Goal: Task Accomplishment & Management: Complete application form

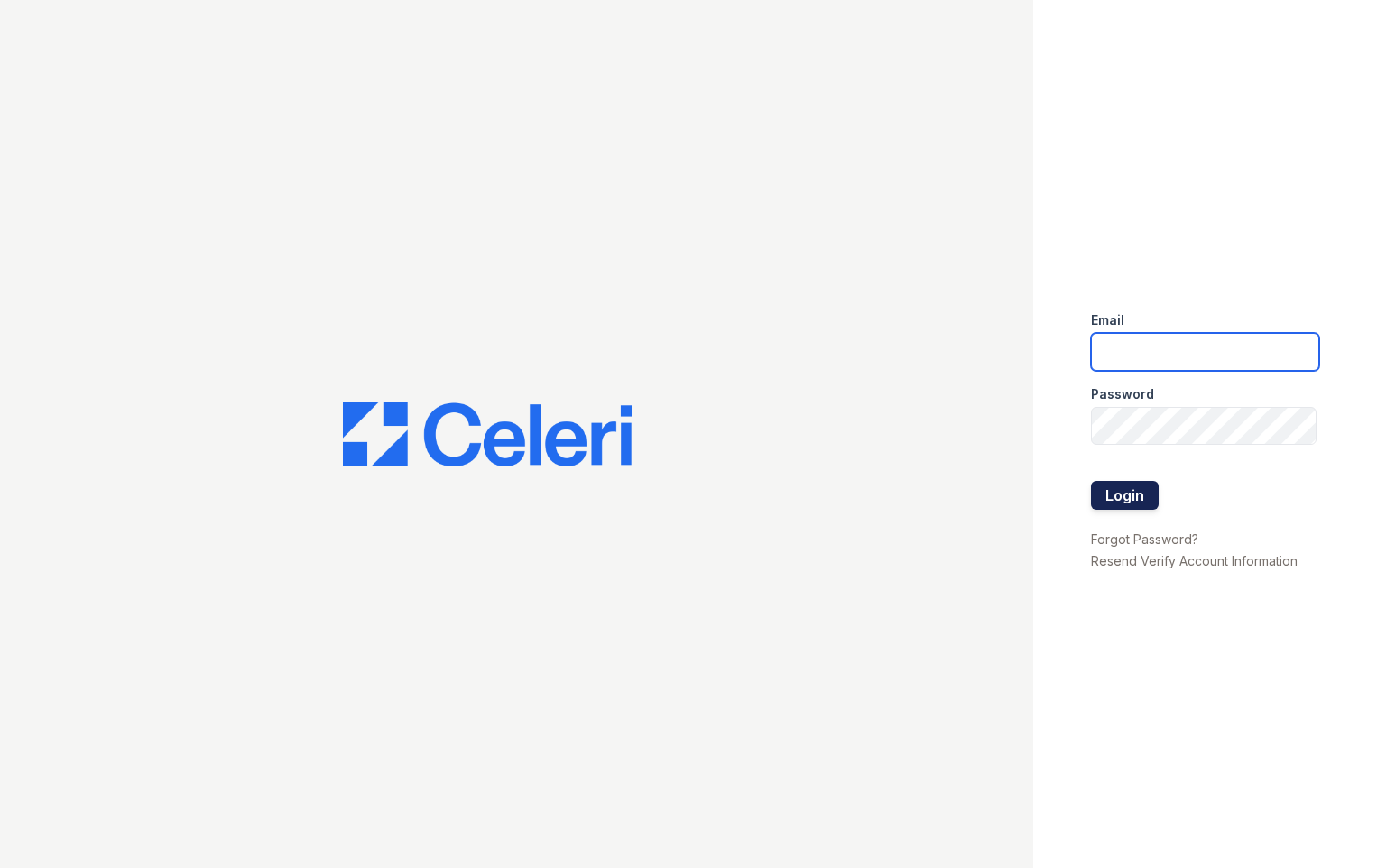
type input "[EMAIL_ADDRESS][DOMAIN_NAME]"
click at [1106, 494] on button "Login" at bounding box center [1124, 495] width 68 height 29
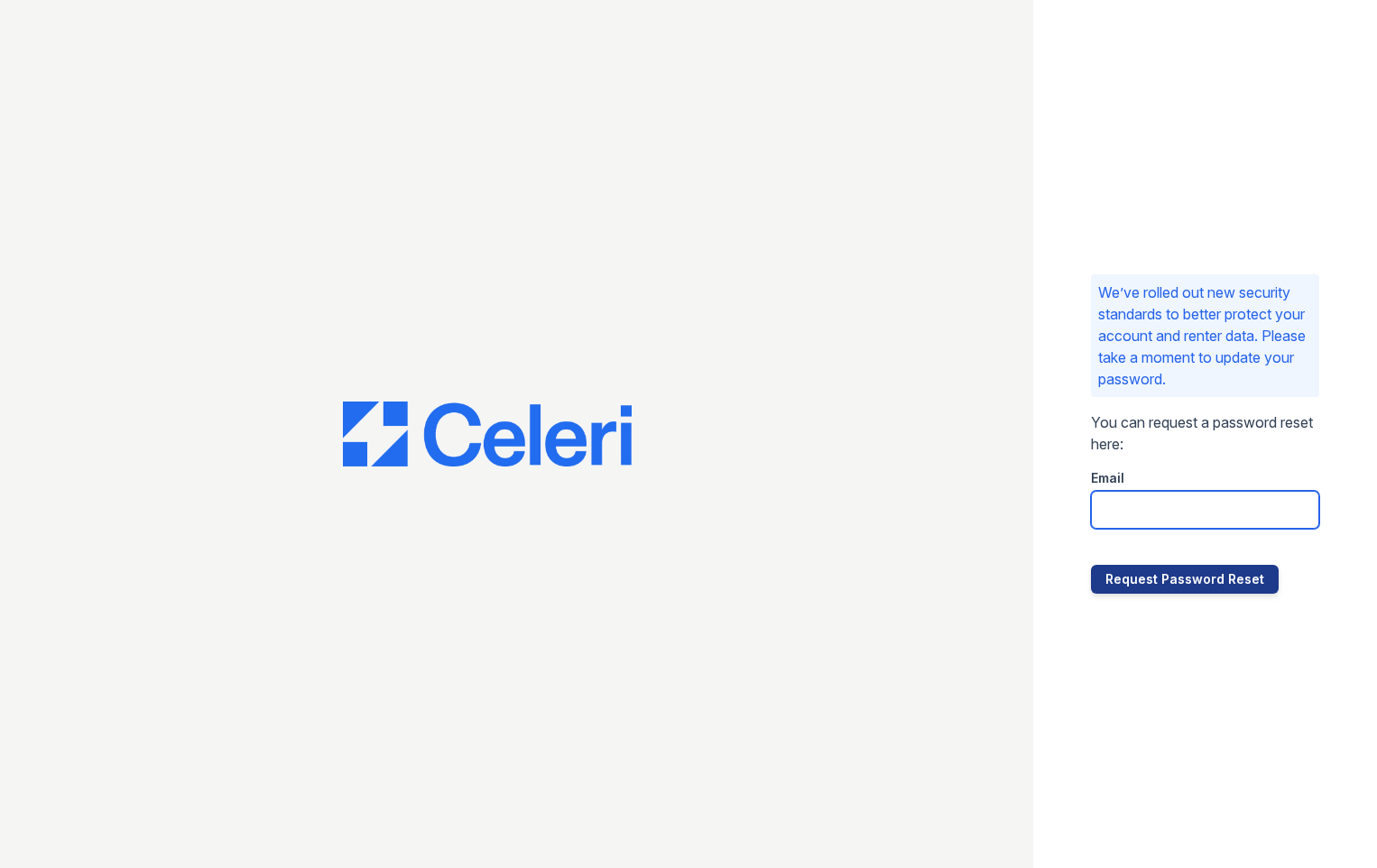
click at [1112, 504] on input "email" at bounding box center [1205, 510] width 230 height 38
type input "tadams@rushmoremgmt.com"
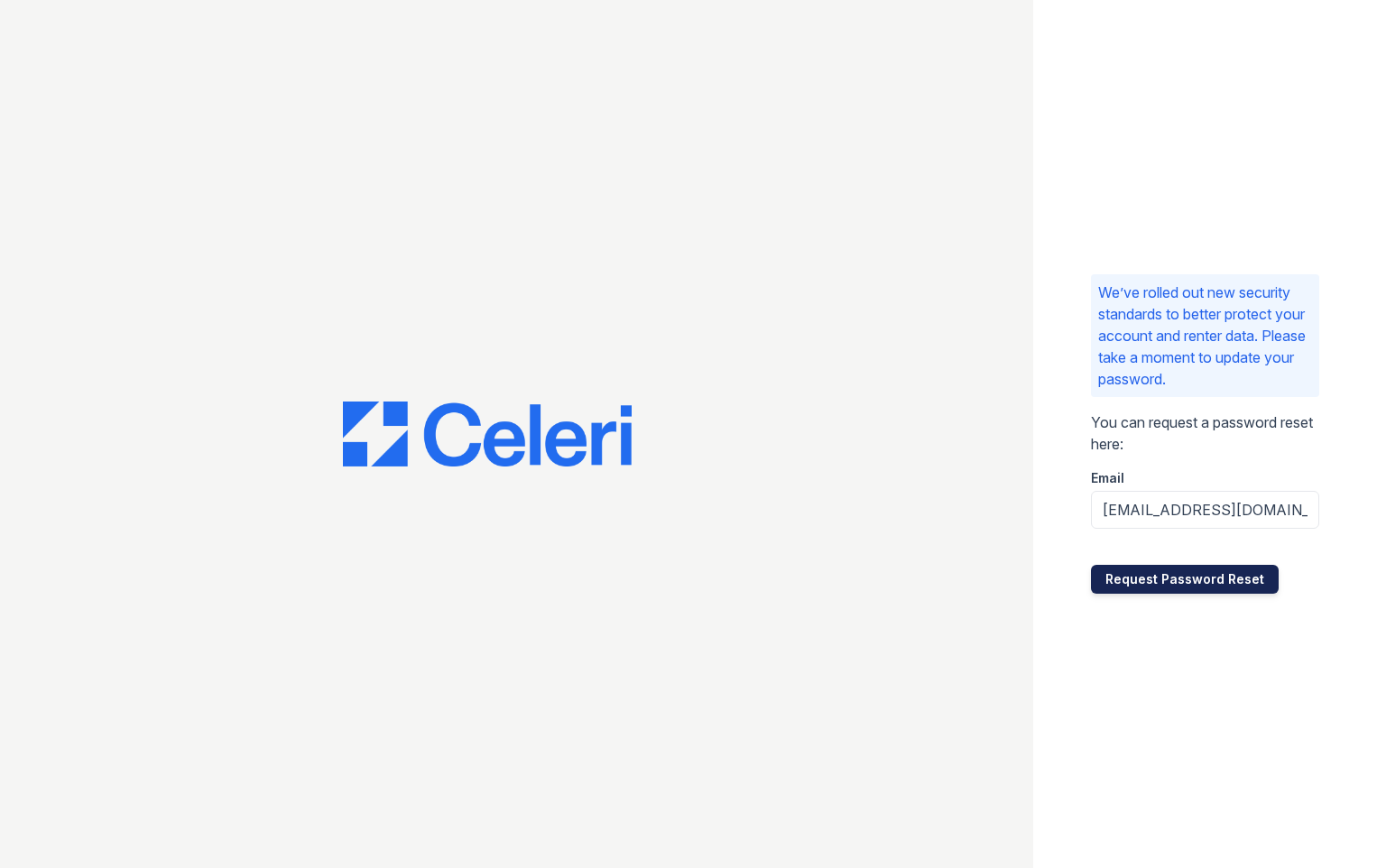
click at [1190, 574] on button "Request Password Reset" at bounding box center [1184, 580] width 188 height 29
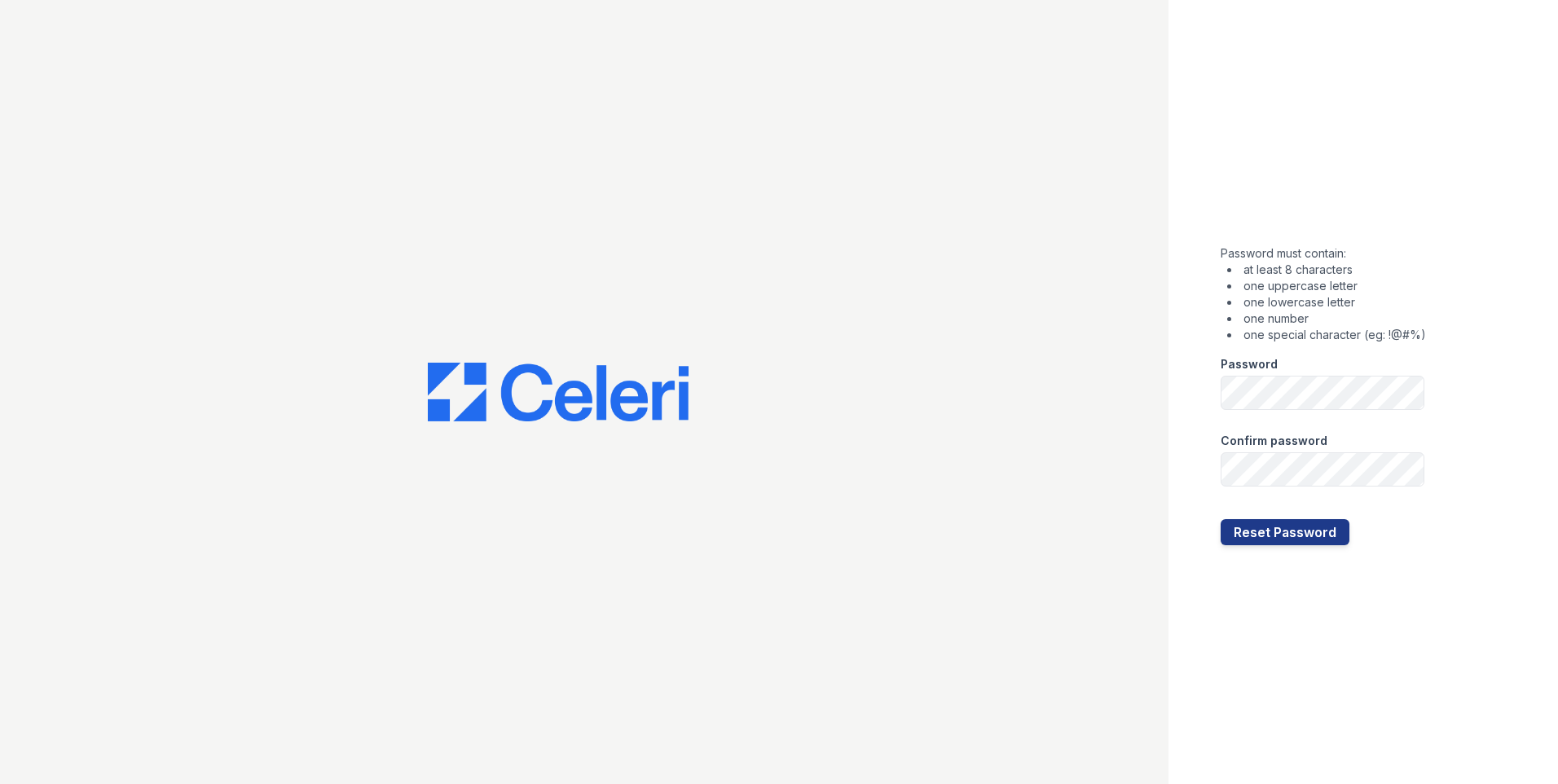
click at [1146, 368] on div at bounding box center [584, 392] width 1169 height 784
click at [1289, 532] on button "Reset Password" at bounding box center [1285, 532] width 129 height 26
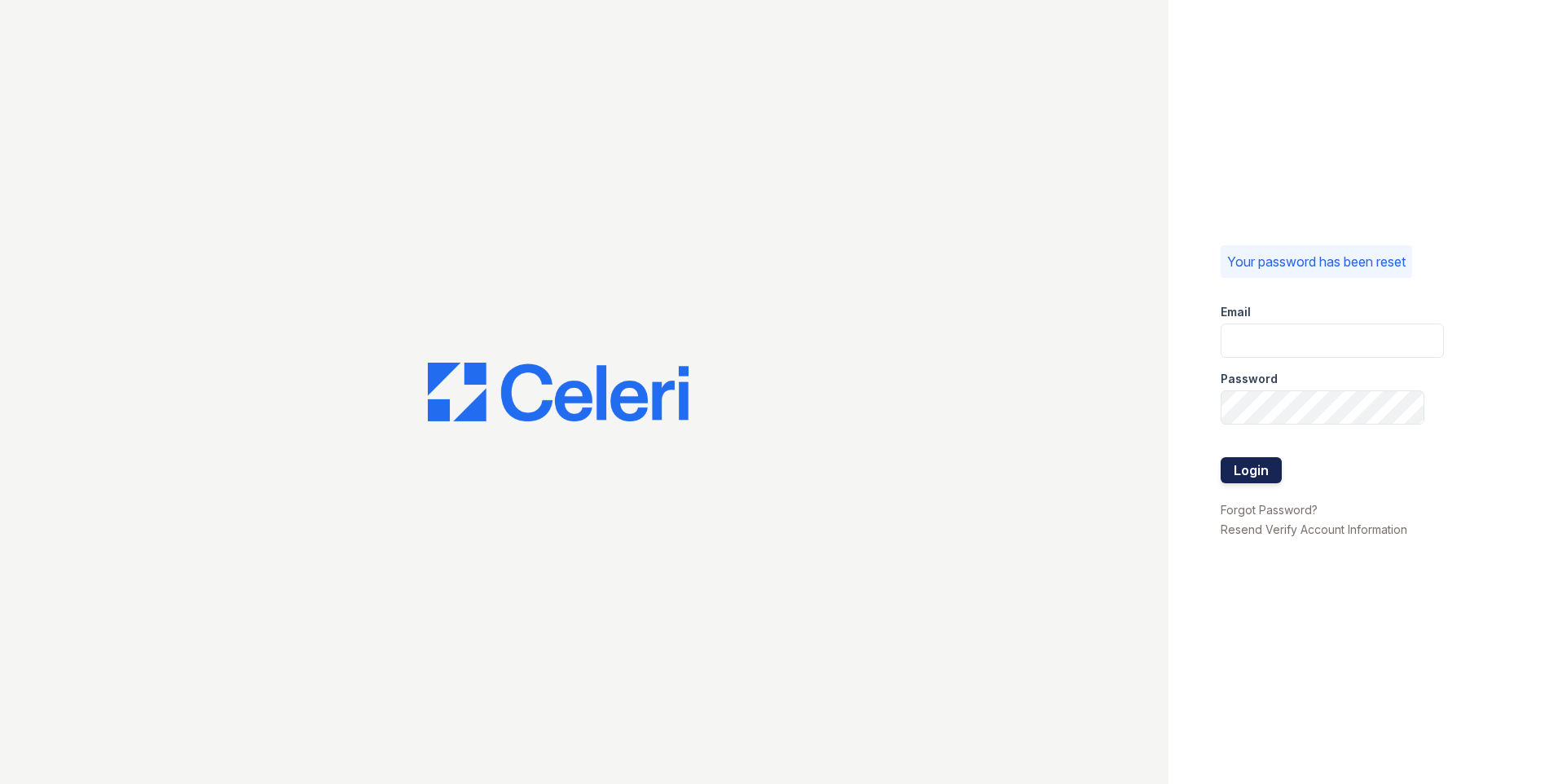
type input "[EMAIL_ADDRESS][DOMAIN_NAME]"
click at [1252, 475] on button "Login" at bounding box center [1251, 470] width 61 height 26
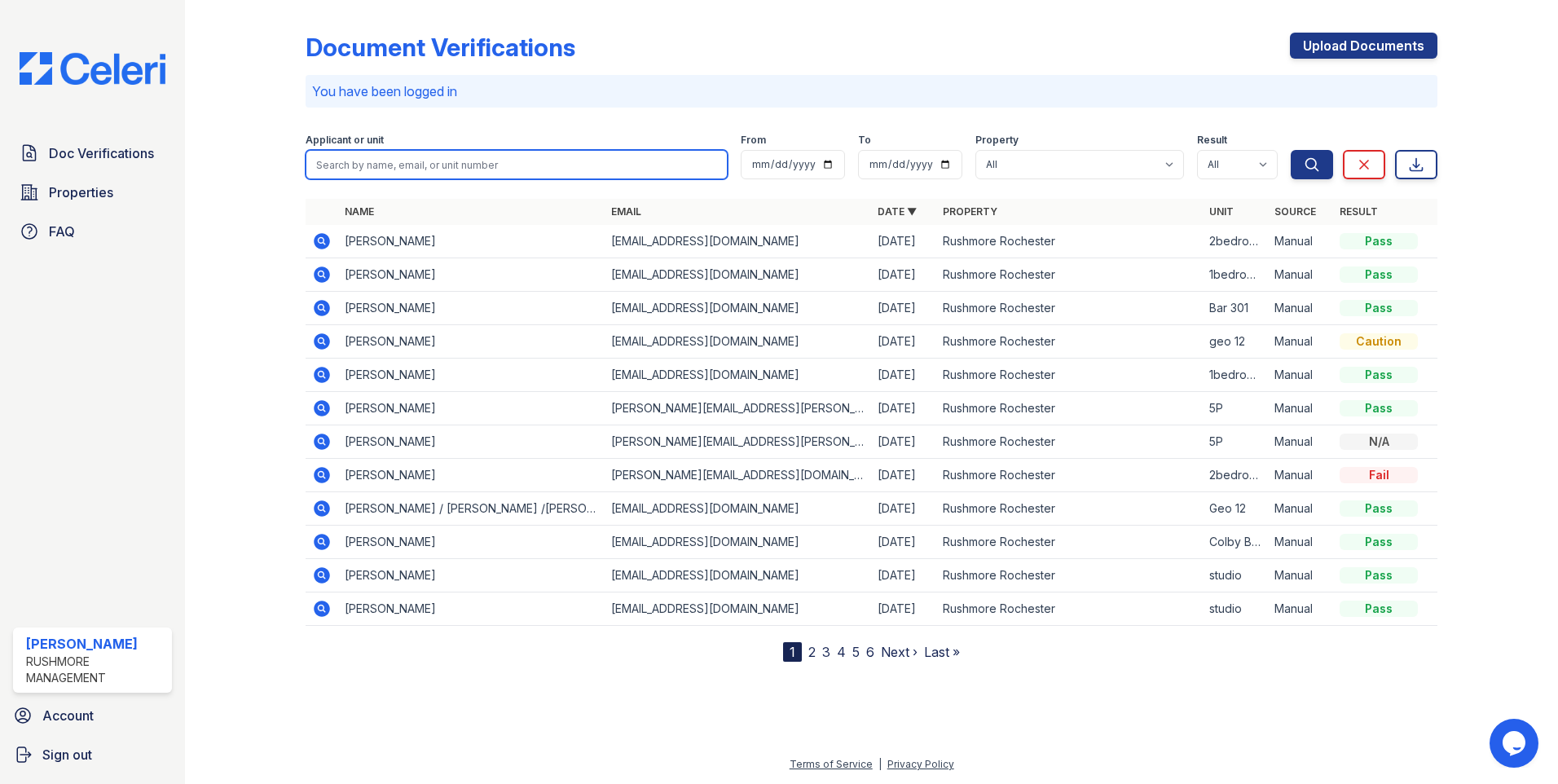
click at [461, 166] on input "search" at bounding box center [516, 165] width 422 height 29
type input "b"
type input "berg"
click at [1291, 150] on button "Search" at bounding box center [1312, 165] width 43 height 29
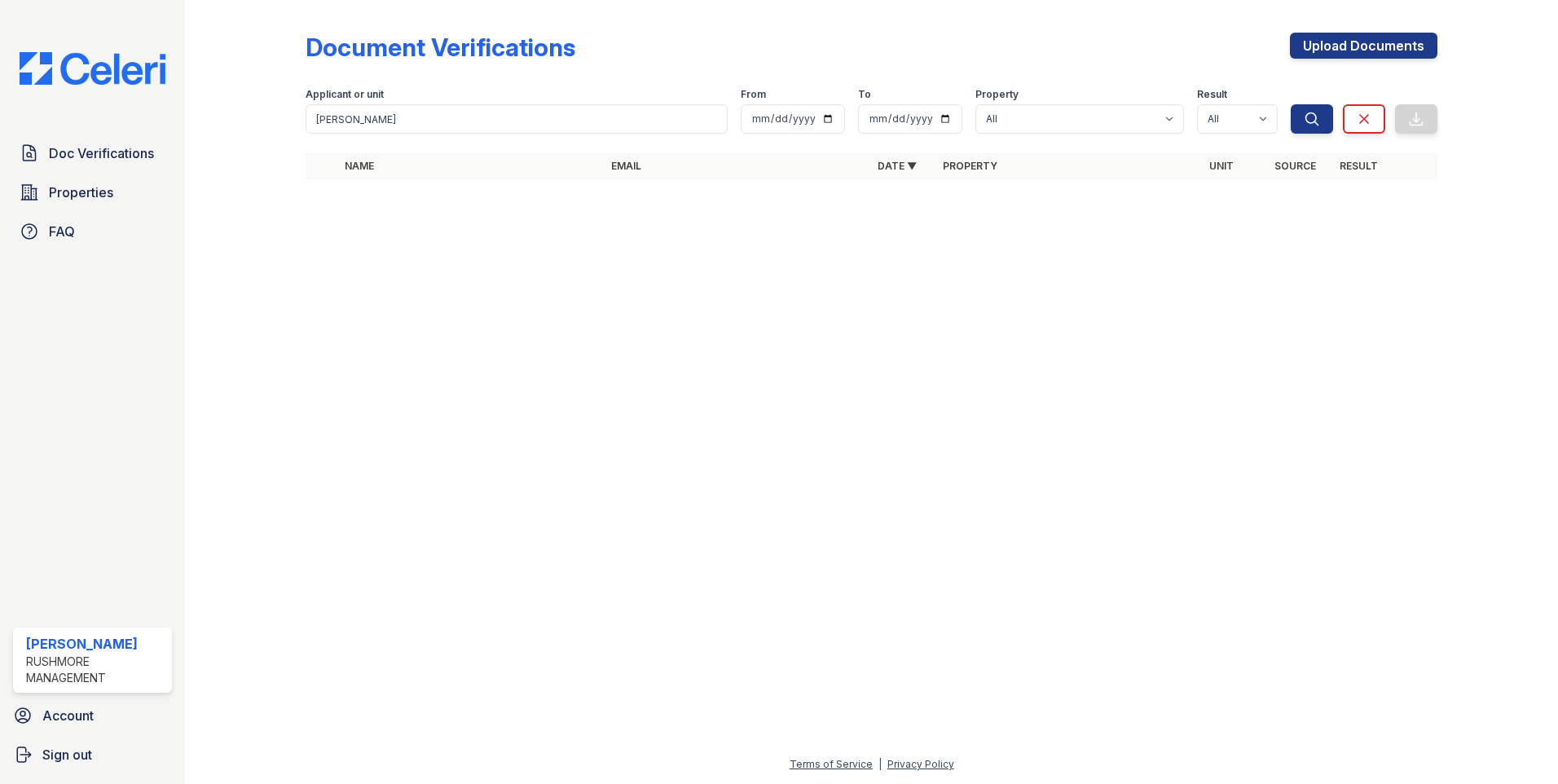
click at [6, 294] on div "Doc Verifications Properties FAQ Tracy Adams Rushmore Management Account Sign o…" at bounding box center [93, 392] width 185 height 784
click at [66, 147] on span "Doc Verifications" at bounding box center [102, 153] width 105 height 20
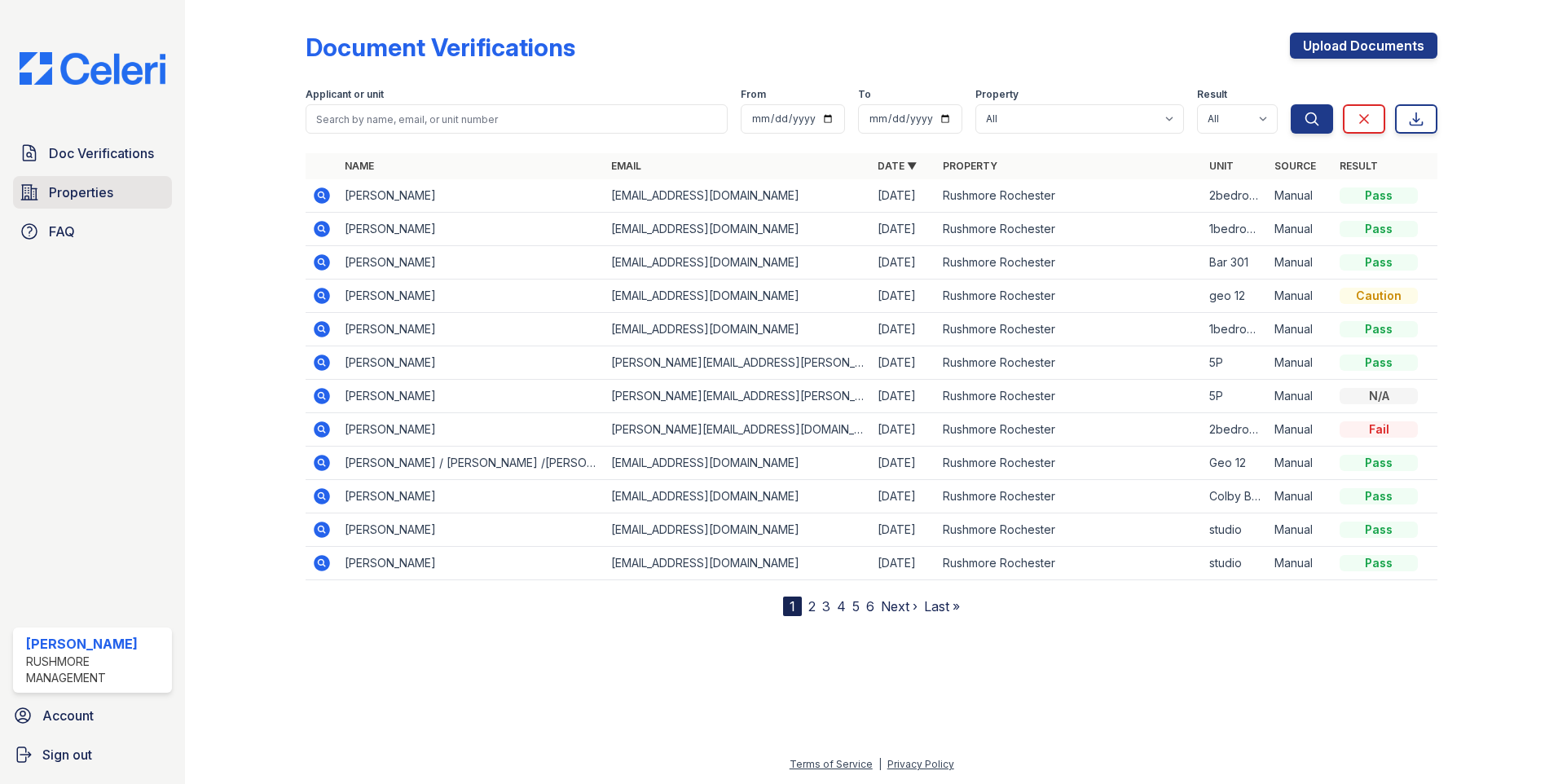
click at [86, 193] on span "Properties" at bounding box center [81, 193] width 65 height 20
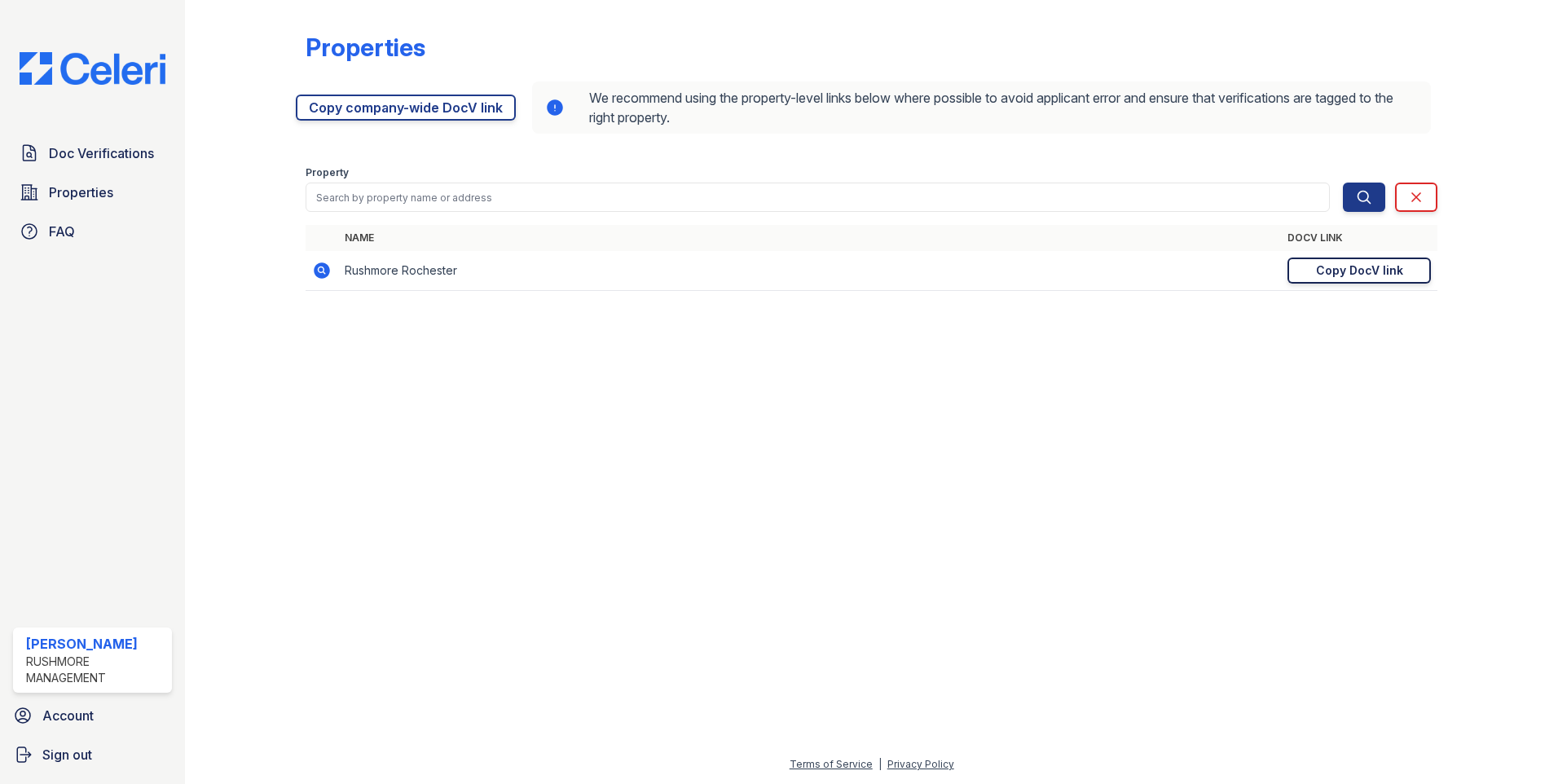
click at [1365, 272] on div "Copy DocV link" at bounding box center [1360, 270] width 87 height 16
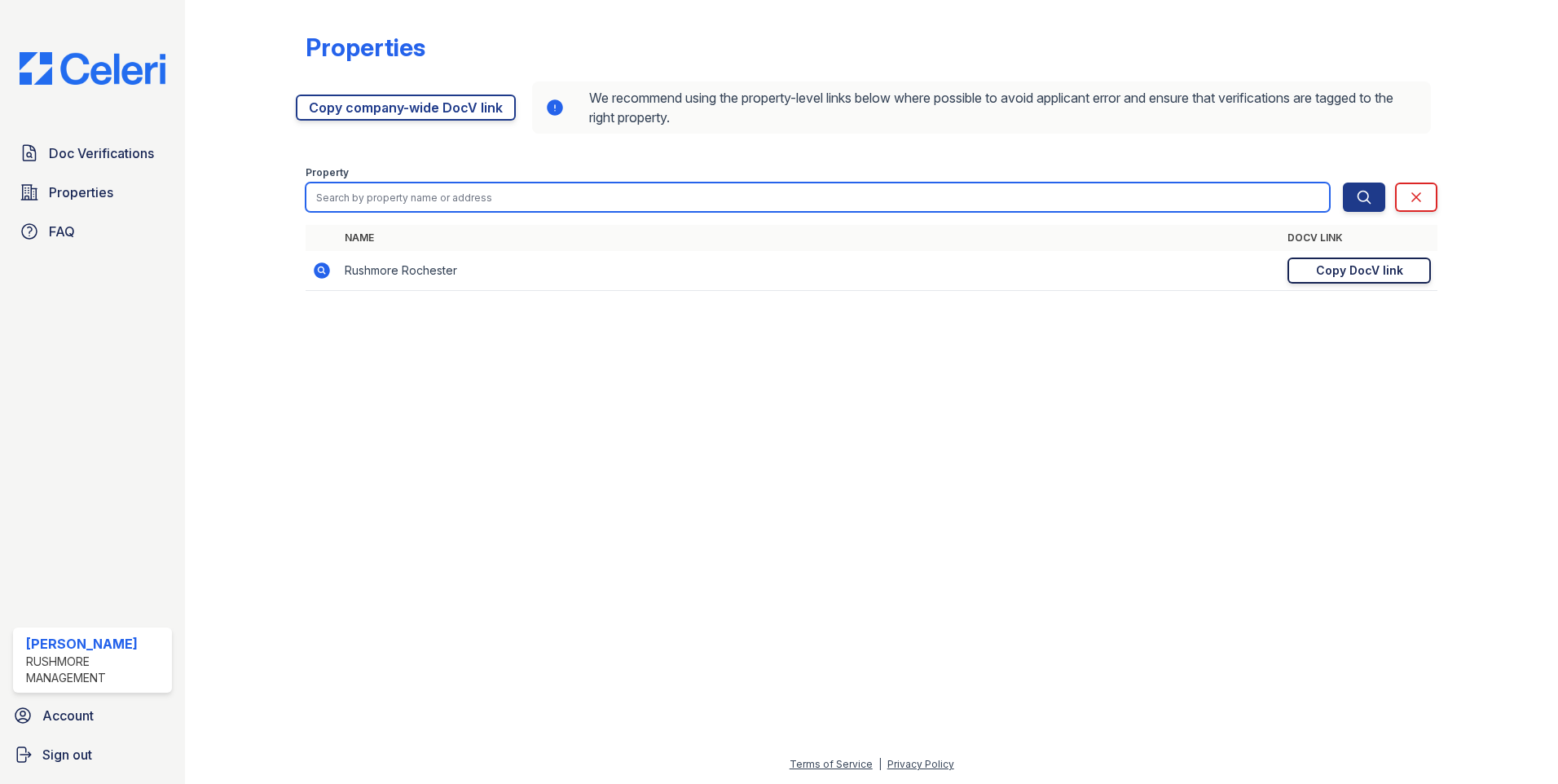
click at [347, 197] on input "search" at bounding box center [818, 197] width 1024 height 29
type input "rushmore"
click at [1343, 183] on button "Search" at bounding box center [1365, 197] width 43 height 29
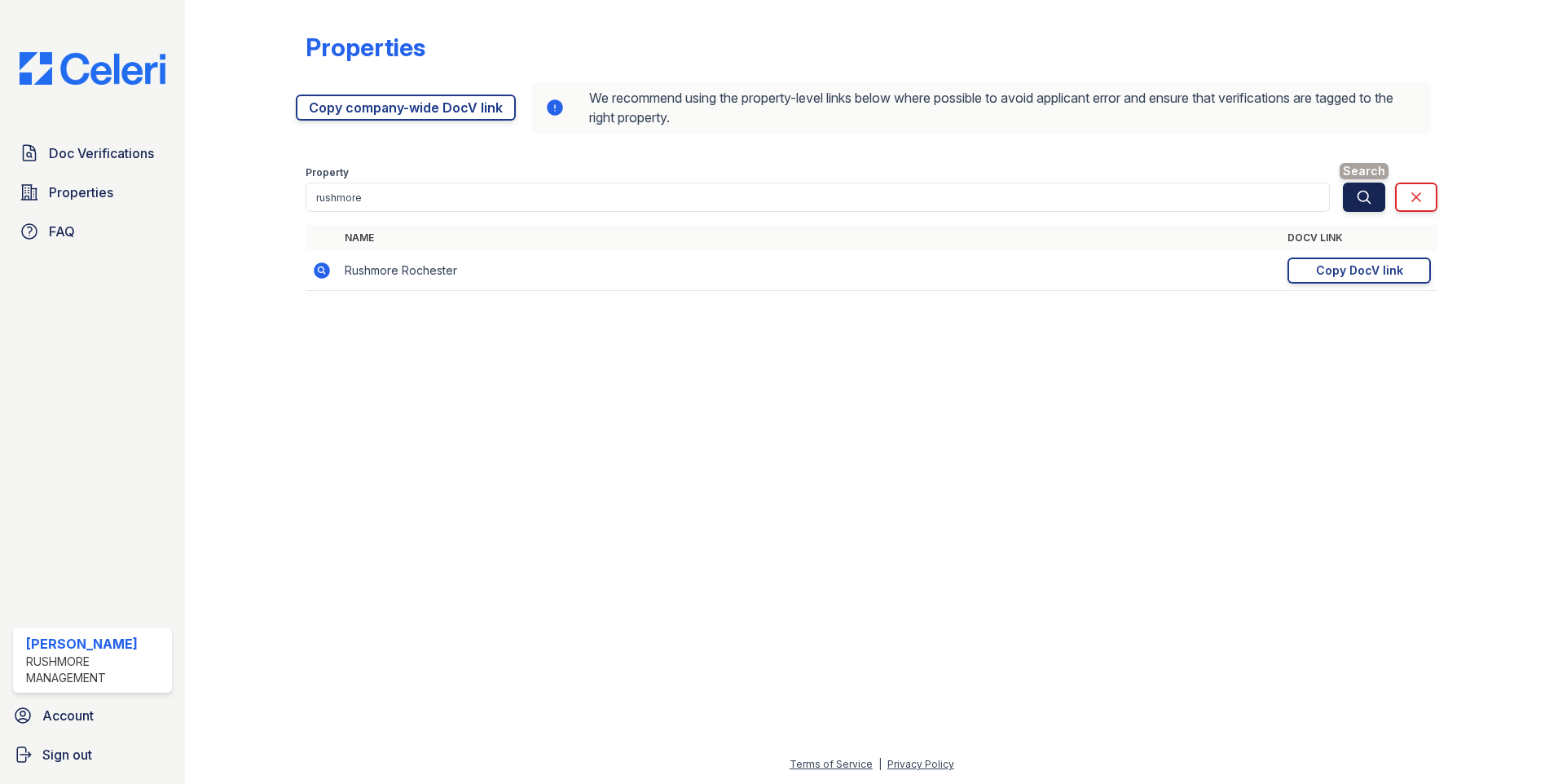
click at [1369, 205] on icon "submit" at bounding box center [1365, 197] width 16 height 16
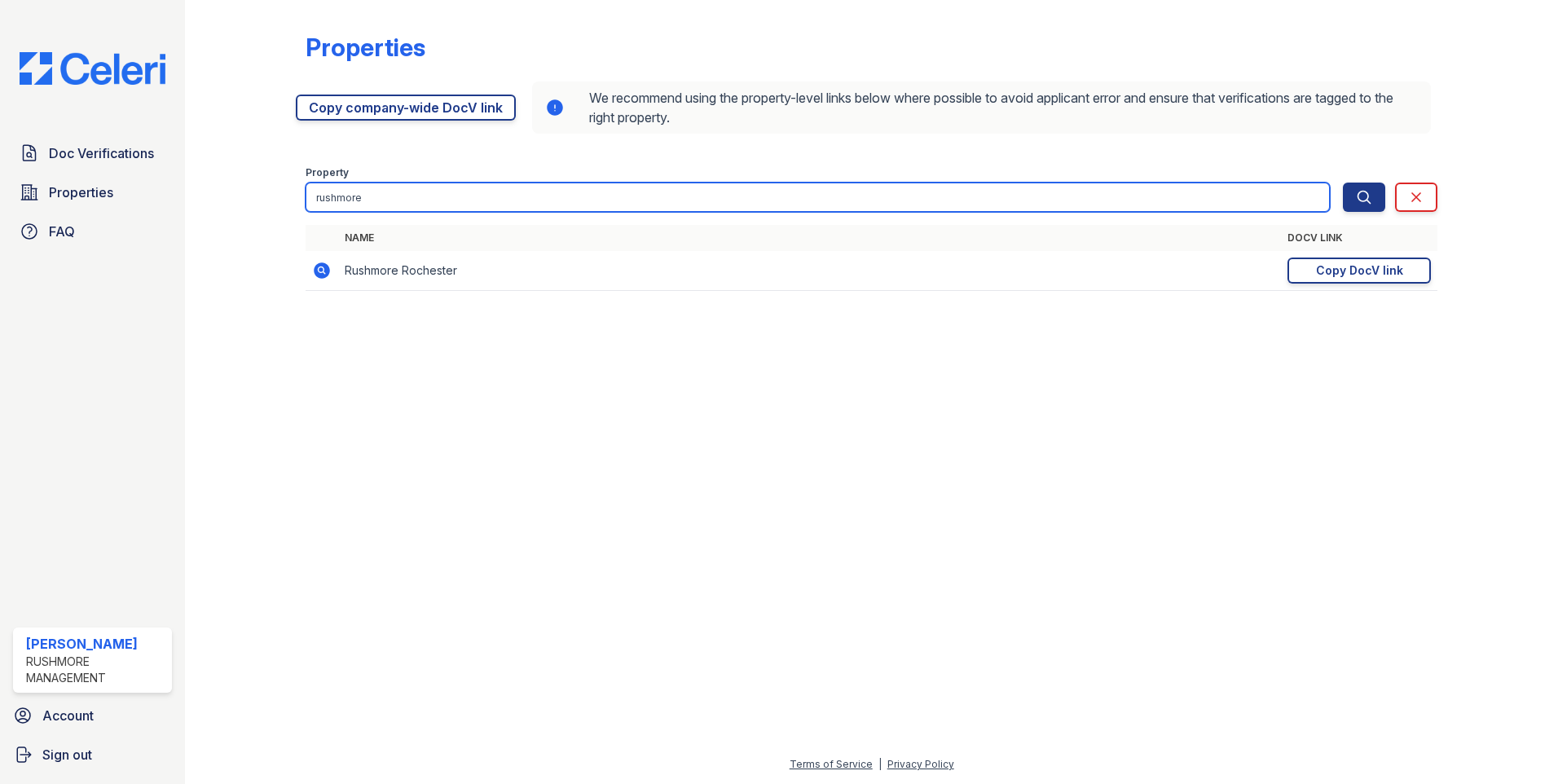
drag, startPoint x: 504, startPoint y: 193, endPoint x: 212, endPoint y: 183, distance: 292.2
click at [212, 183] on div "Properties https://app.getceleri.com/44ce57e7-157b-4d5e-a3e9-82c78ed5a291/submi…" at bounding box center [872, 166] width 1321 height 333
type input "rochester"
click at [1343, 183] on button "Search" at bounding box center [1365, 197] width 43 height 29
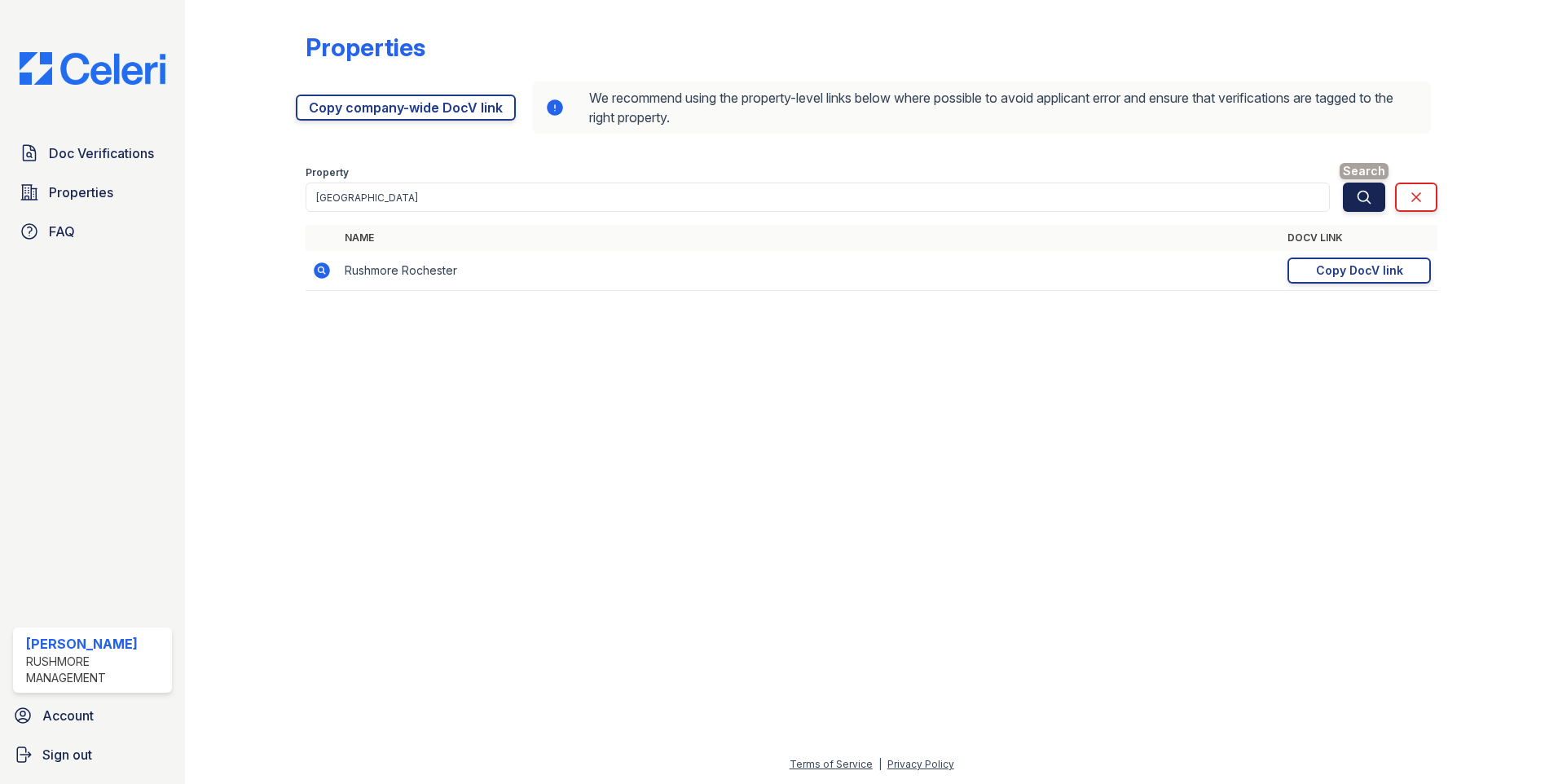
click at [1360, 192] on icon "submit" at bounding box center [1365, 197] width 16 height 16
click at [105, 149] on span "Doc Verifications" at bounding box center [102, 153] width 105 height 20
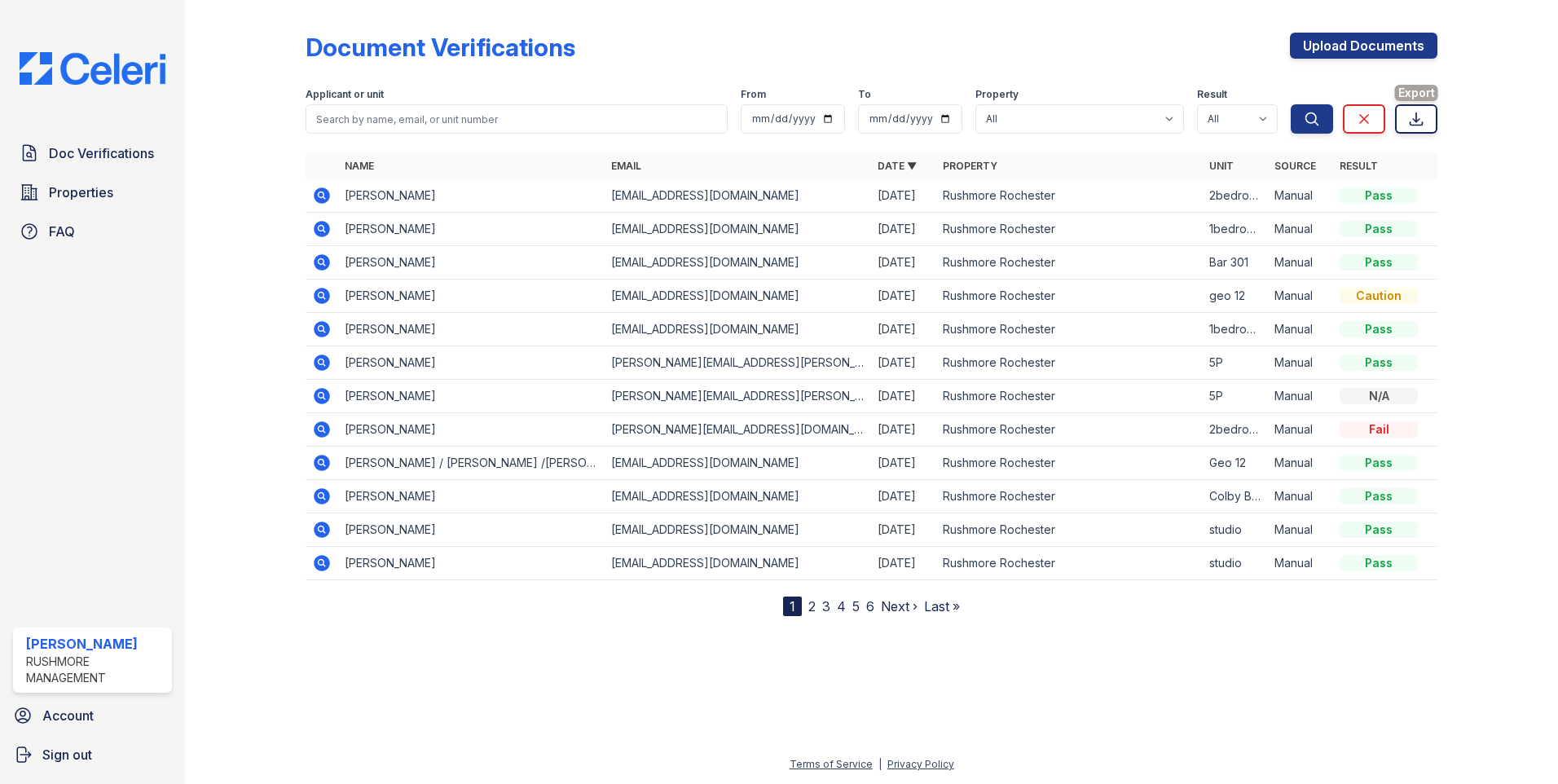
click at [1419, 122] on icon at bounding box center [1416, 119] width 16 height 16
click at [1070, 54] on div "Document Verifications Upload Documents" at bounding box center [871, 54] width 1132 height 43
click at [370, 113] on input "search" at bounding box center [516, 119] width 422 height 29
click at [1027, 114] on select "All Rushmore Rochester" at bounding box center [1079, 119] width 209 height 29
select select "601"
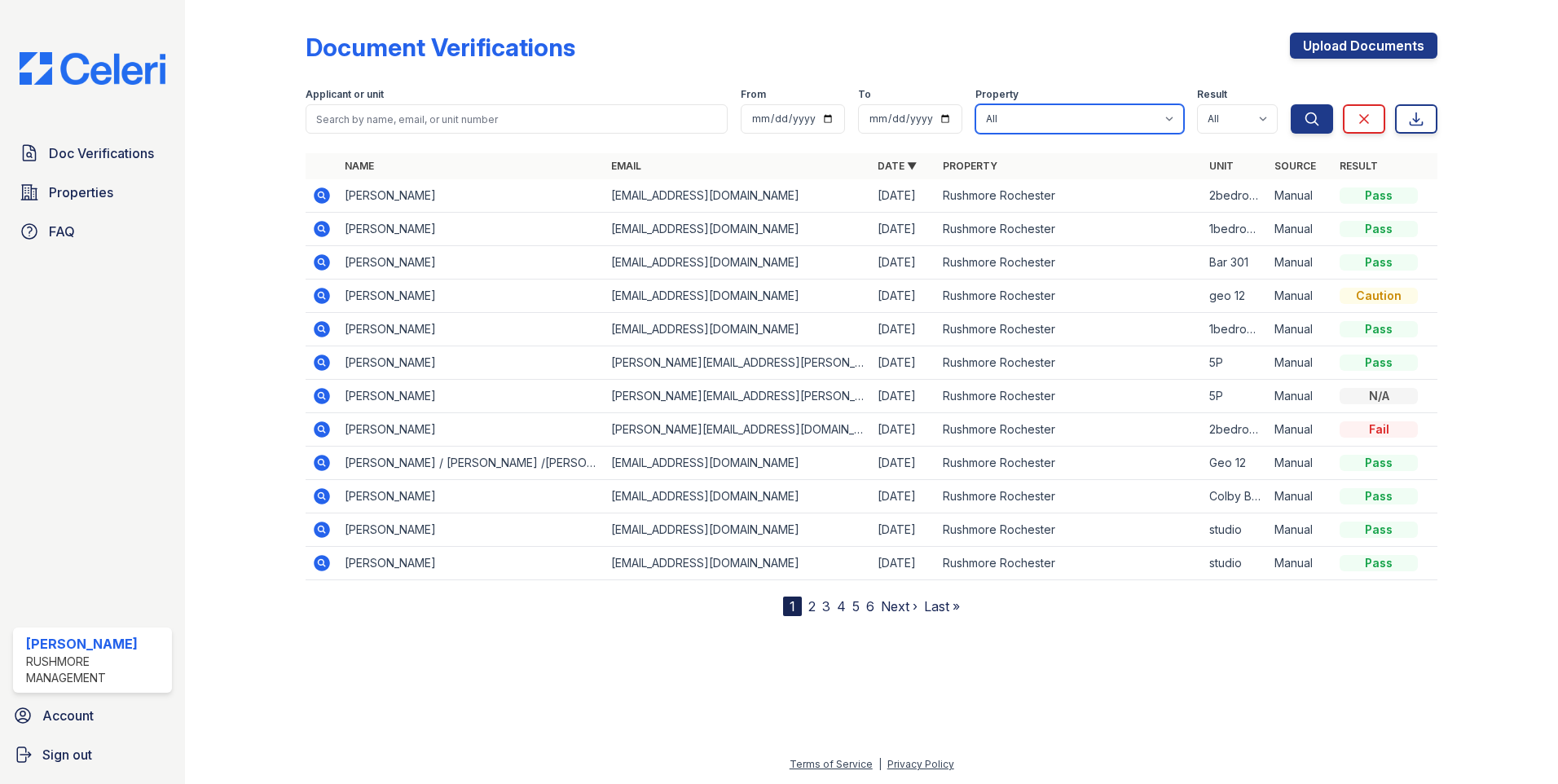
click at [976, 104] on select "All Rushmore Rochester" at bounding box center [1079, 119] width 209 height 29
click at [1323, 42] on link "Upload Documents" at bounding box center [1364, 46] width 148 height 26
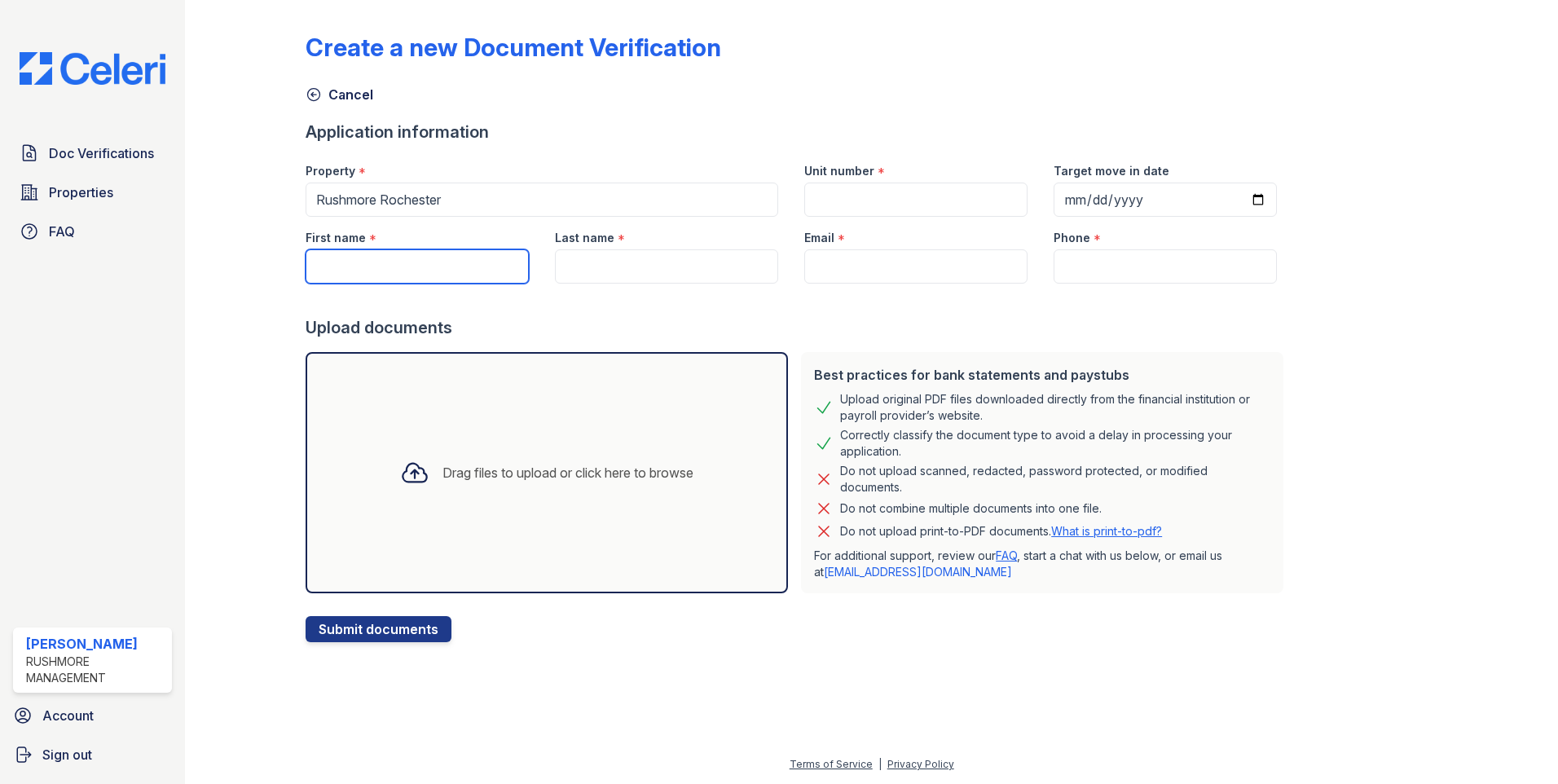
click at [383, 260] on input "First name" at bounding box center [417, 266] width 223 height 34
drag, startPoint x: 480, startPoint y: 270, endPoint x: 393, endPoint y: 267, distance: 87.1
click at [393, 267] on input "Christopher J Bergevin" at bounding box center [417, 266] width 223 height 34
type input "Christopher"
click at [588, 264] on input "Last name" at bounding box center [666, 266] width 223 height 34
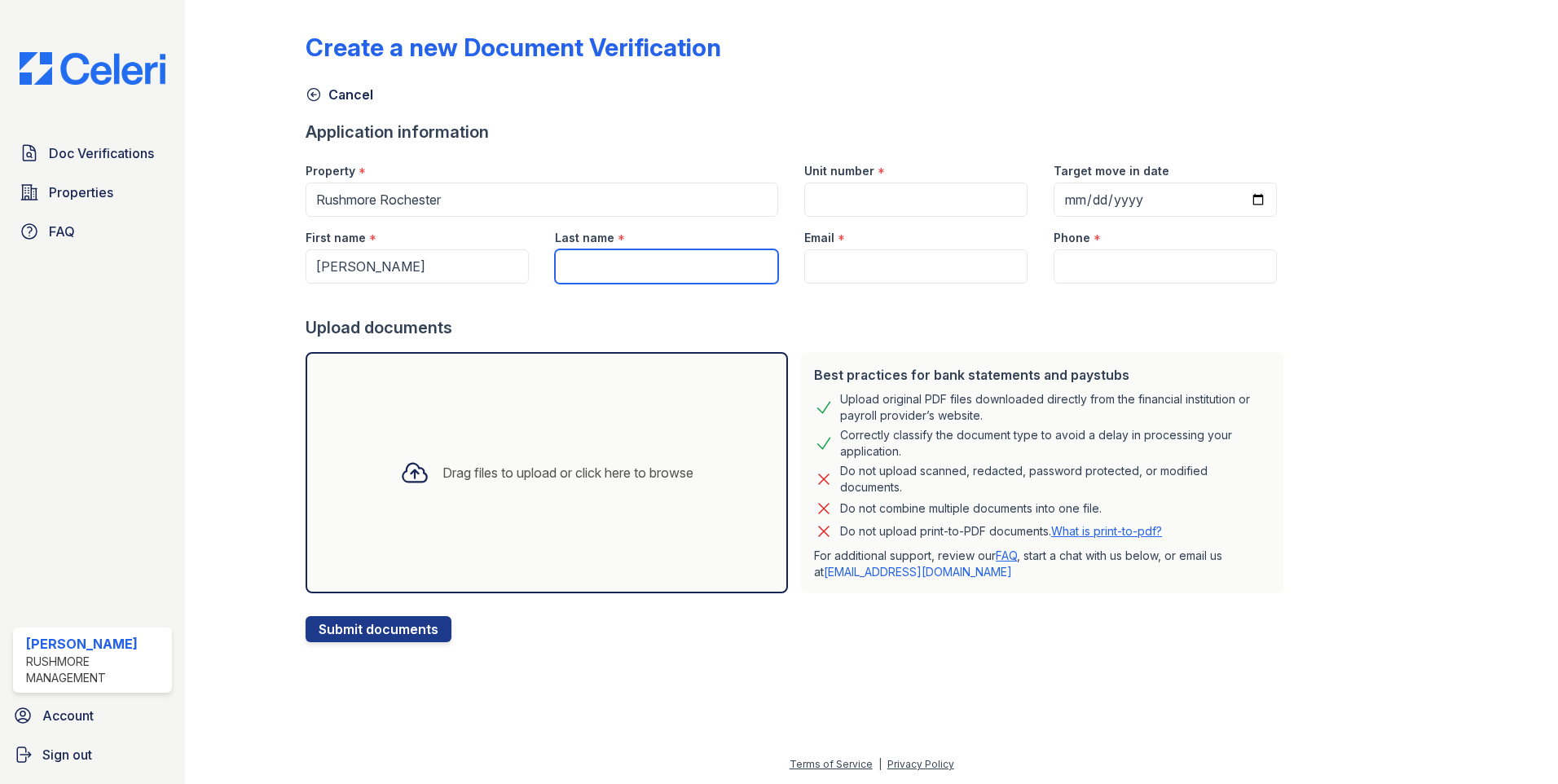
paste input "J Bergevin"
click at [574, 263] on input "J Bergevin" at bounding box center [666, 266] width 223 height 34
type input "Bergevin"
click at [824, 270] on input "Email" at bounding box center [916, 266] width 223 height 34
click at [834, 256] on input "Email" at bounding box center [916, 266] width 223 height 34
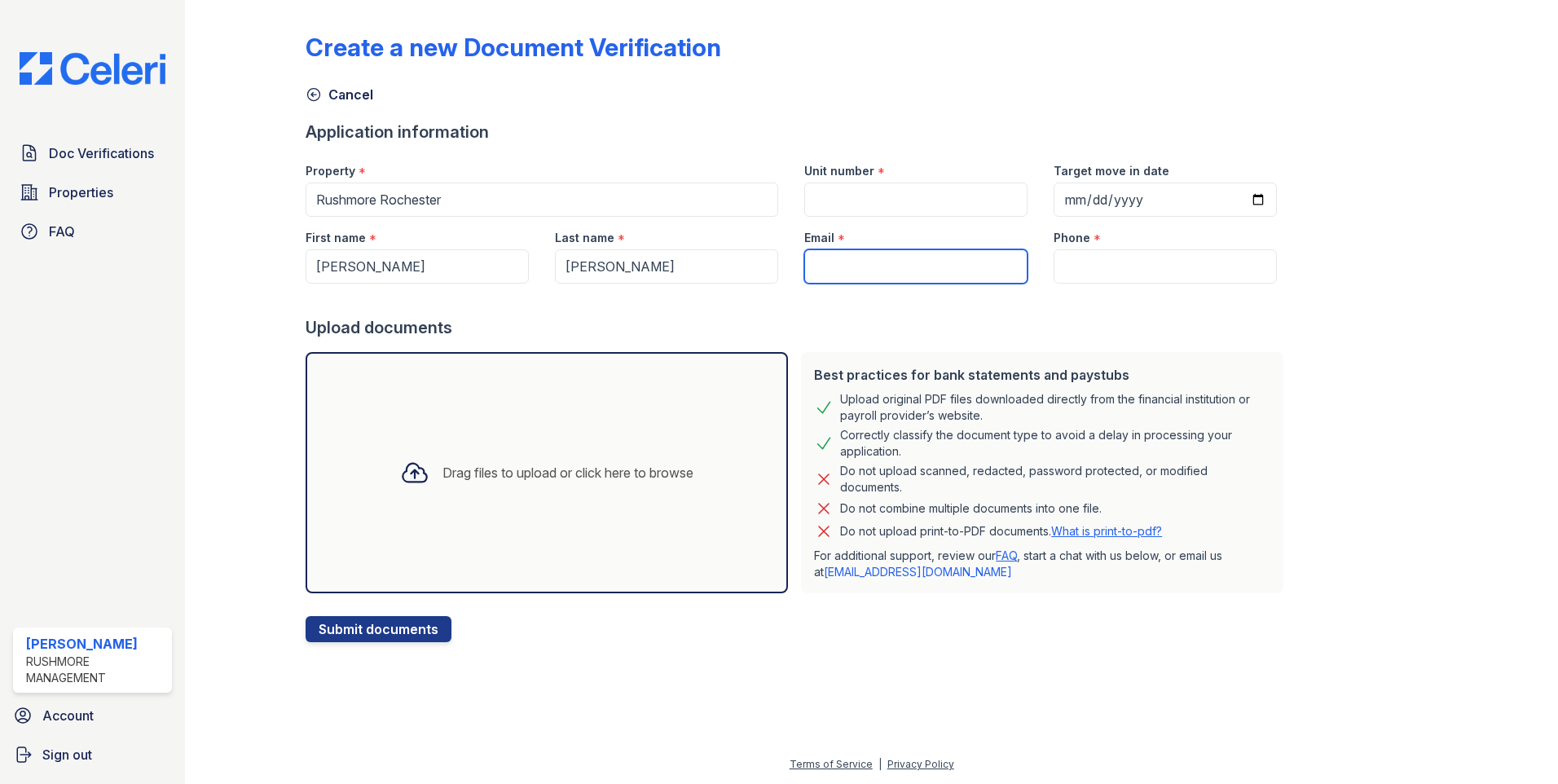
paste input "cjamesberg99@gmail.com"
type input "cjamesberg99@gmail.com"
click at [1092, 266] on input "Phone" at bounding box center [1165, 266] width 223 height 34
paste input "+1 (585) 412-3206"
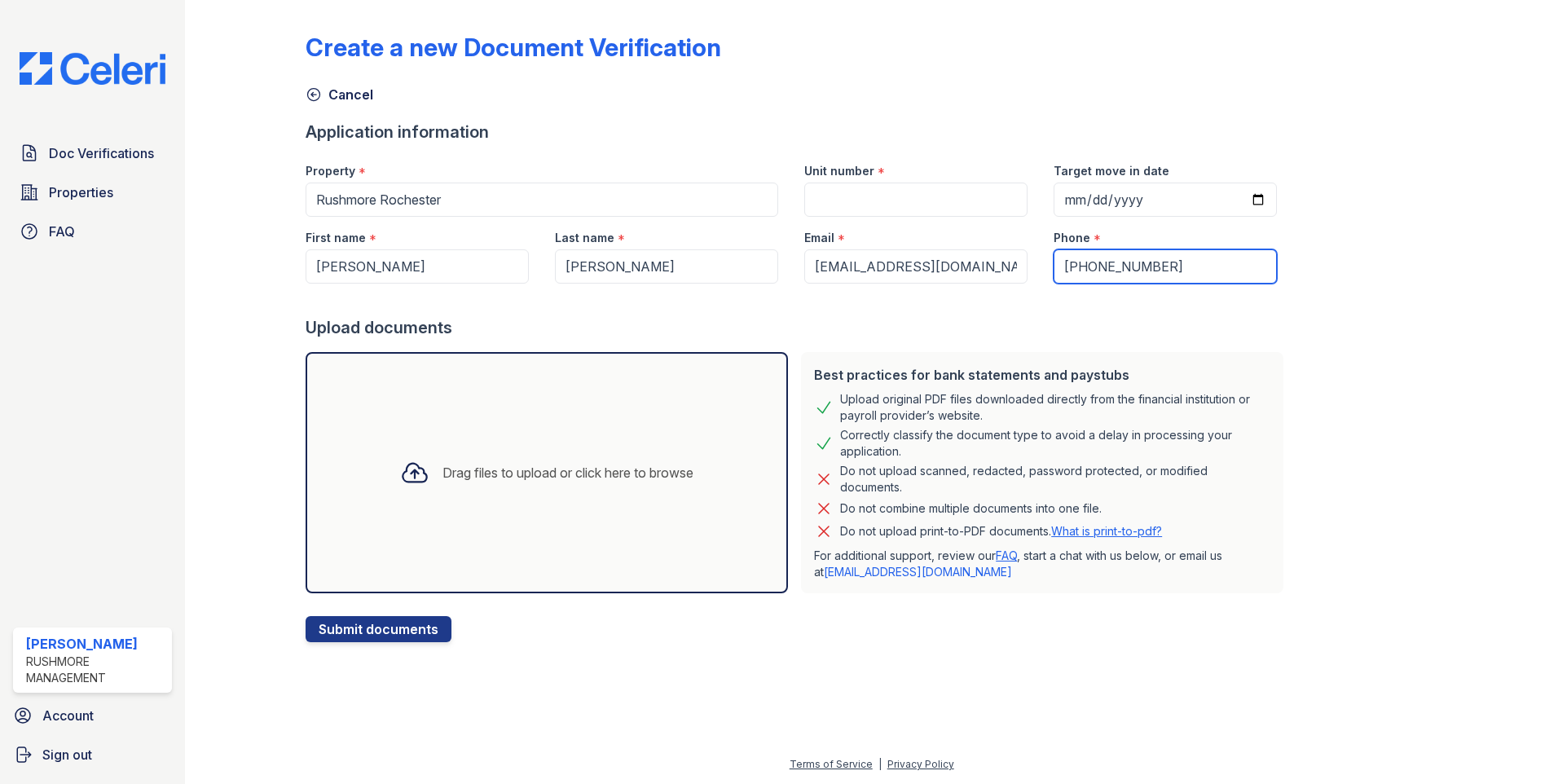
type input "+1 (585) 412-3206"
drag, startPoint x: 1156, startPoint y: 197, endPoint x: 1015, endPoint y: 196, distance: 141.0
click at [1015, 196] on div "Property * Rushmore Rochester Unit number * Target move in date" at bounding box center [791, 184] width 997 height 67
type input "2025-09-01"
click at [821, 192] on input "Unit number" at bounding box center [916, 200] width 223 height 34
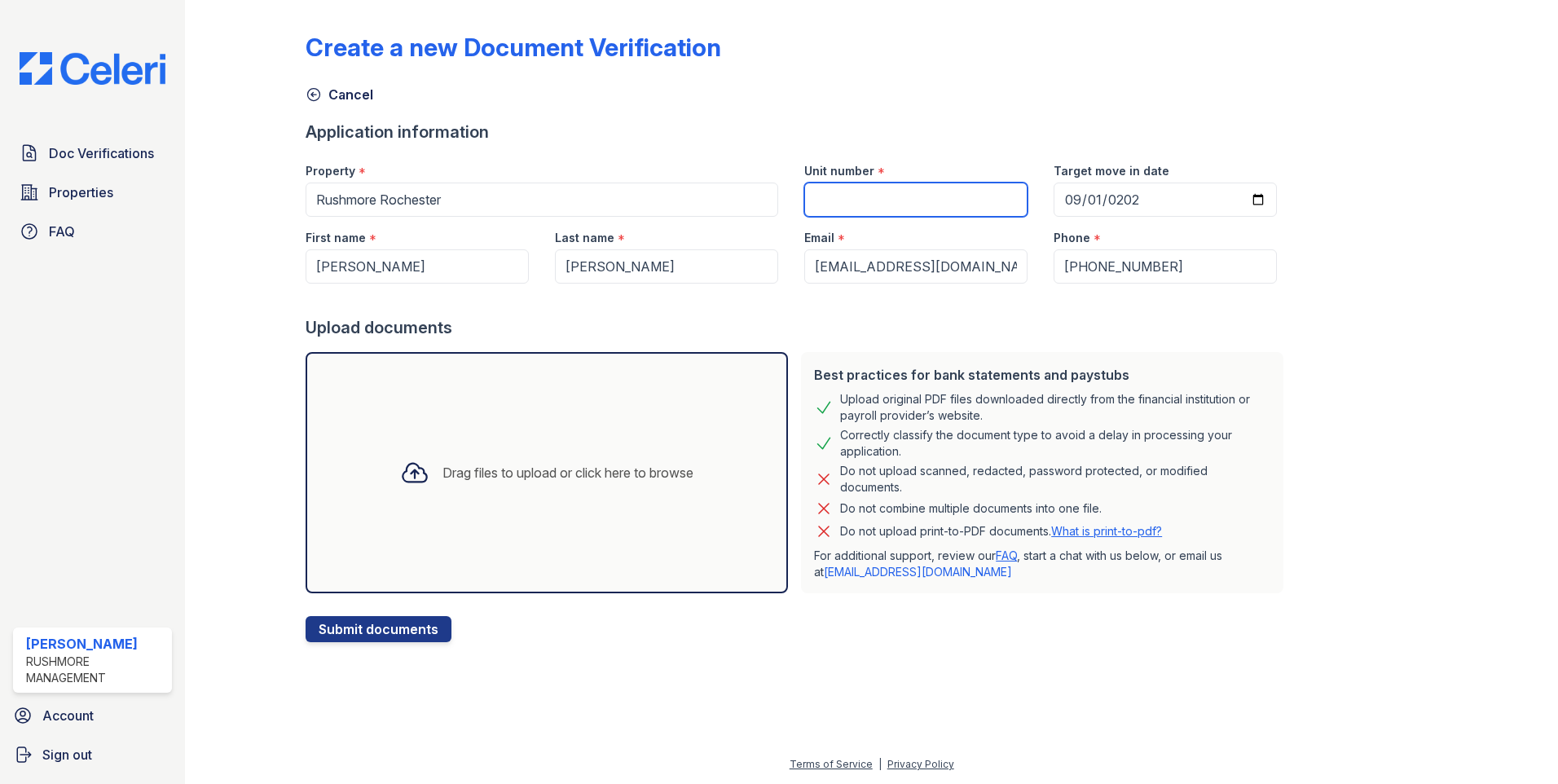
click at [878, 195] on input "Unit number" at bounding box center [916, 200] width 223 height 34
click at [852, 193] on input "Unit number" at bounding box center [916, 200] width 223 height 34
type input "c"
type input "1650 east ave 1x"
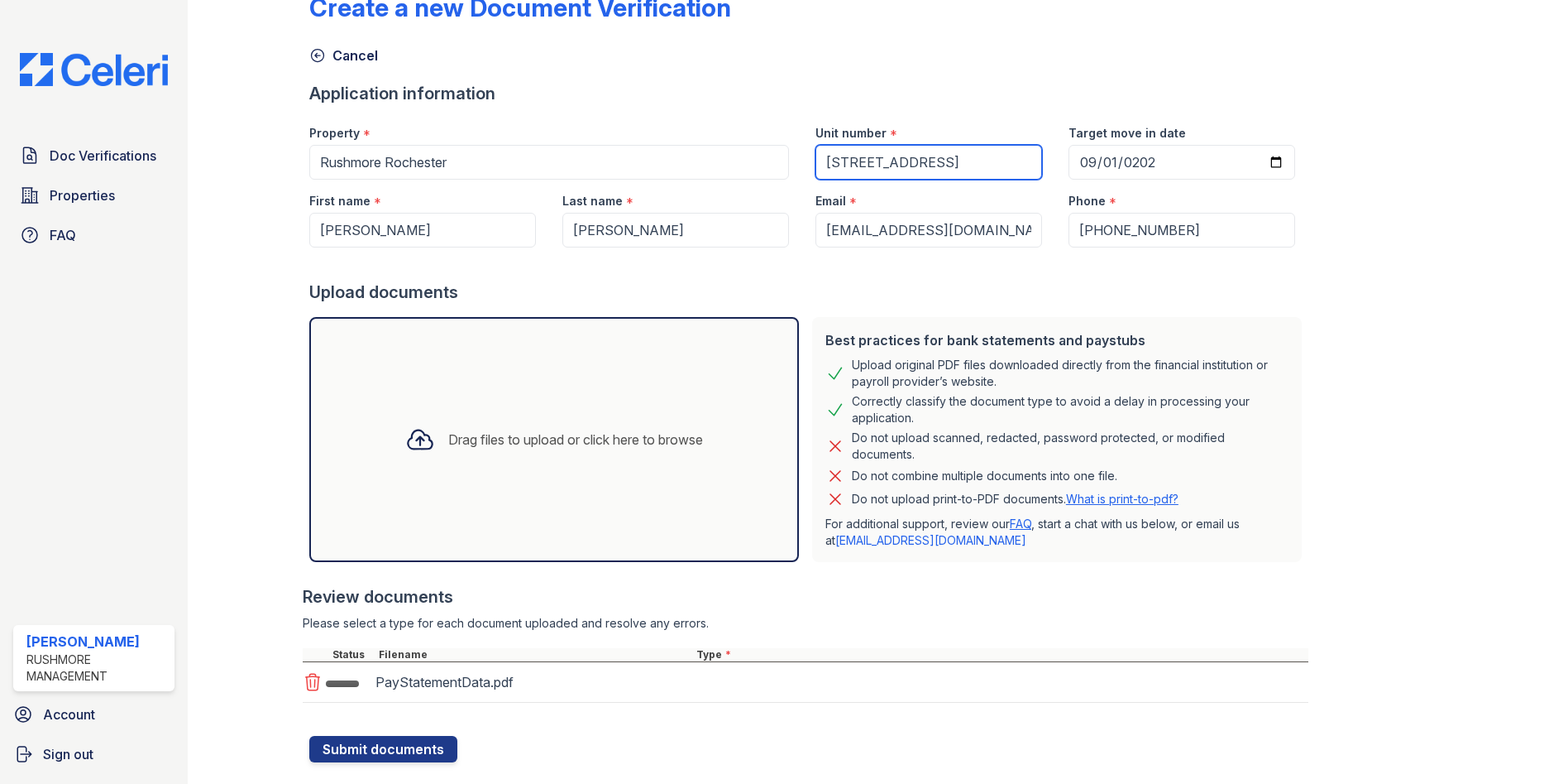
scroll to position [75, 0]
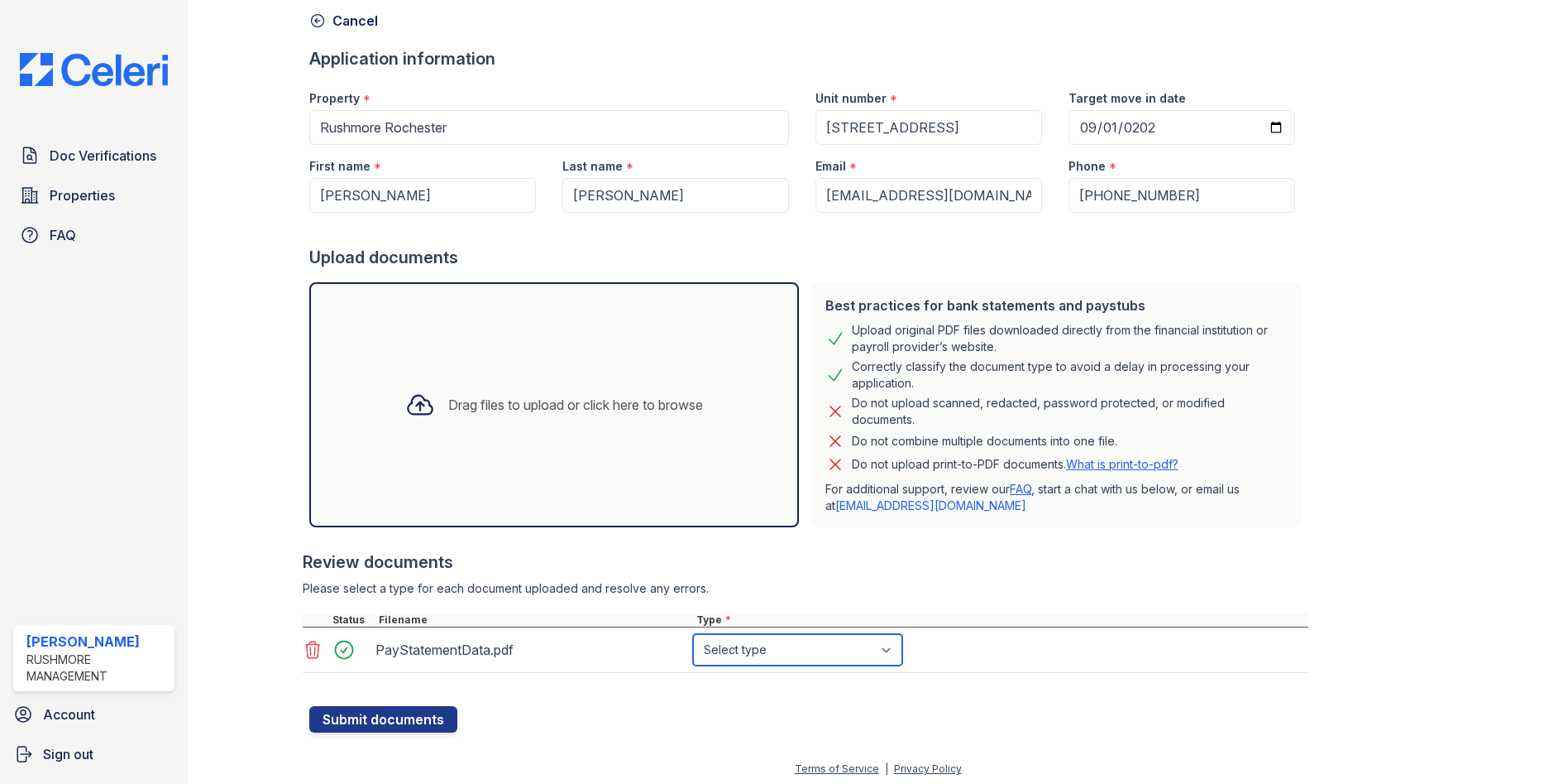
click at [773, 651] on select "Select type Paystub Bank Statement Offer Letter Tax Documents Benefit Award Let…" at bounding box center [798, 650] width 210 height 32
select select "paystub"
click at [693, 634] on select "Select type Paystub Bank Statement Offer Letter Tax Documents Benefit Award Let…" at bounding box center [798, 650] width 210 height 32
click at [418, 727] on button "Submit documents" at bounding box center [383, 719] width 148 height 27
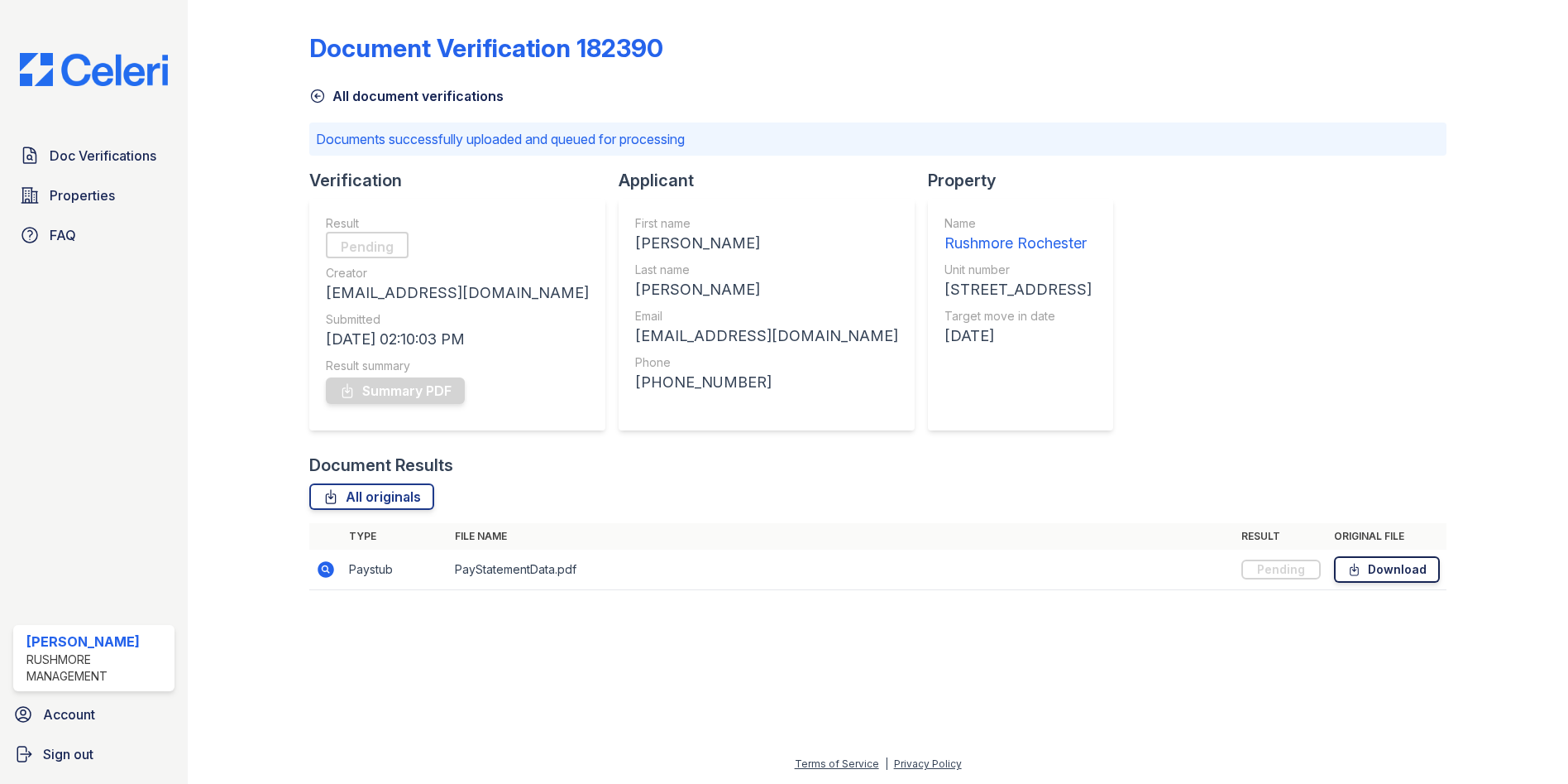
click at [1406, 573] on link "Download" at bounding box center [1387, 569] width 106 height 27
click at [1155, 38] on div "Document Verification 182390" at bounding box center [878, 55] width 1138 height 43
click at [862, 643] on div at bounding box center [878, 693] width 1328 height 121
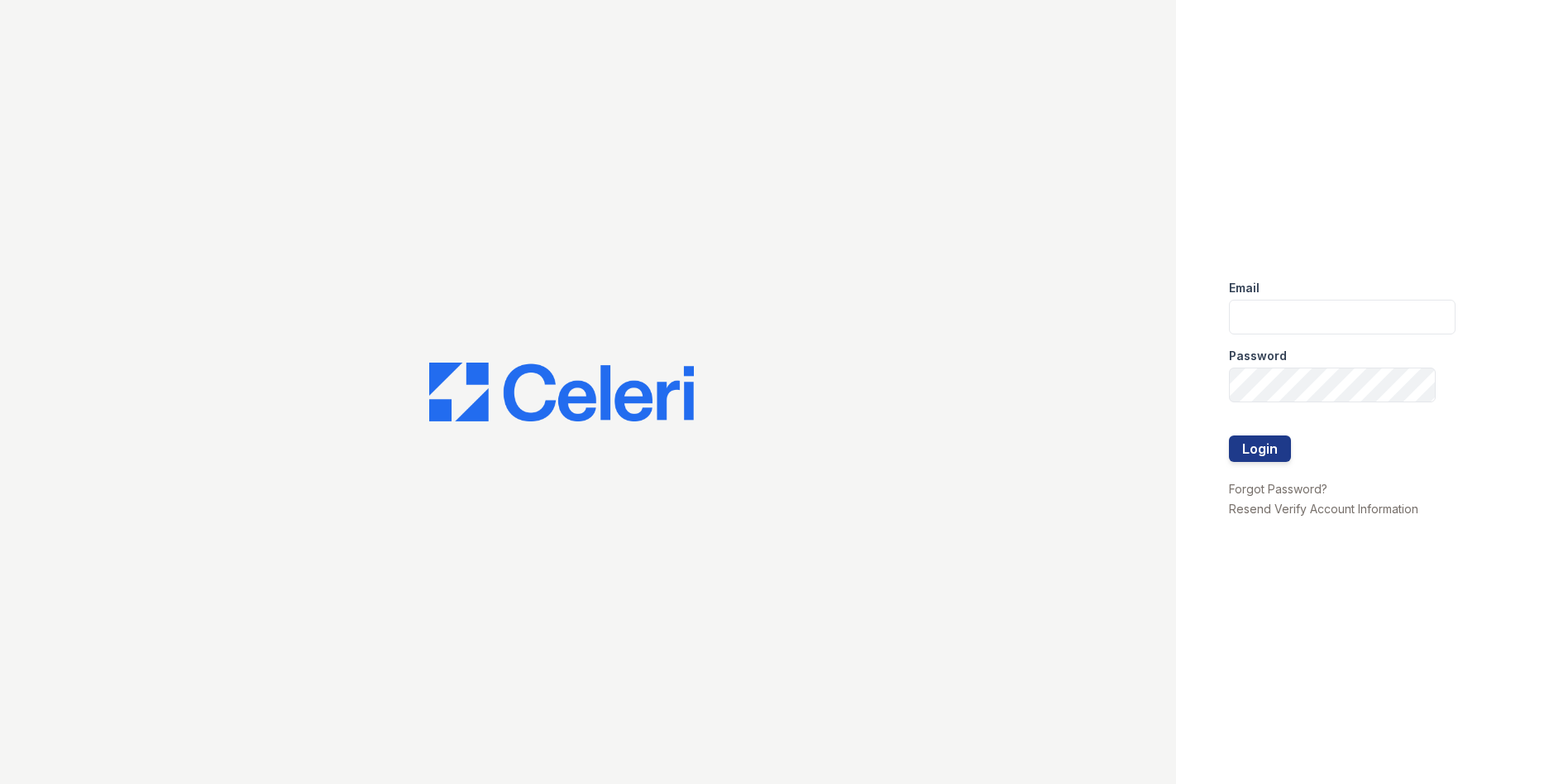
type input "[EMAIL_ADDRESS][DOMAIN_NAME]"
click at [1267, 432] on div at bounding box center [1343, 419] width 226 height 33
click at [1259, 447] on button "Login" at bounding box center [1260, 449] width 62 height 27
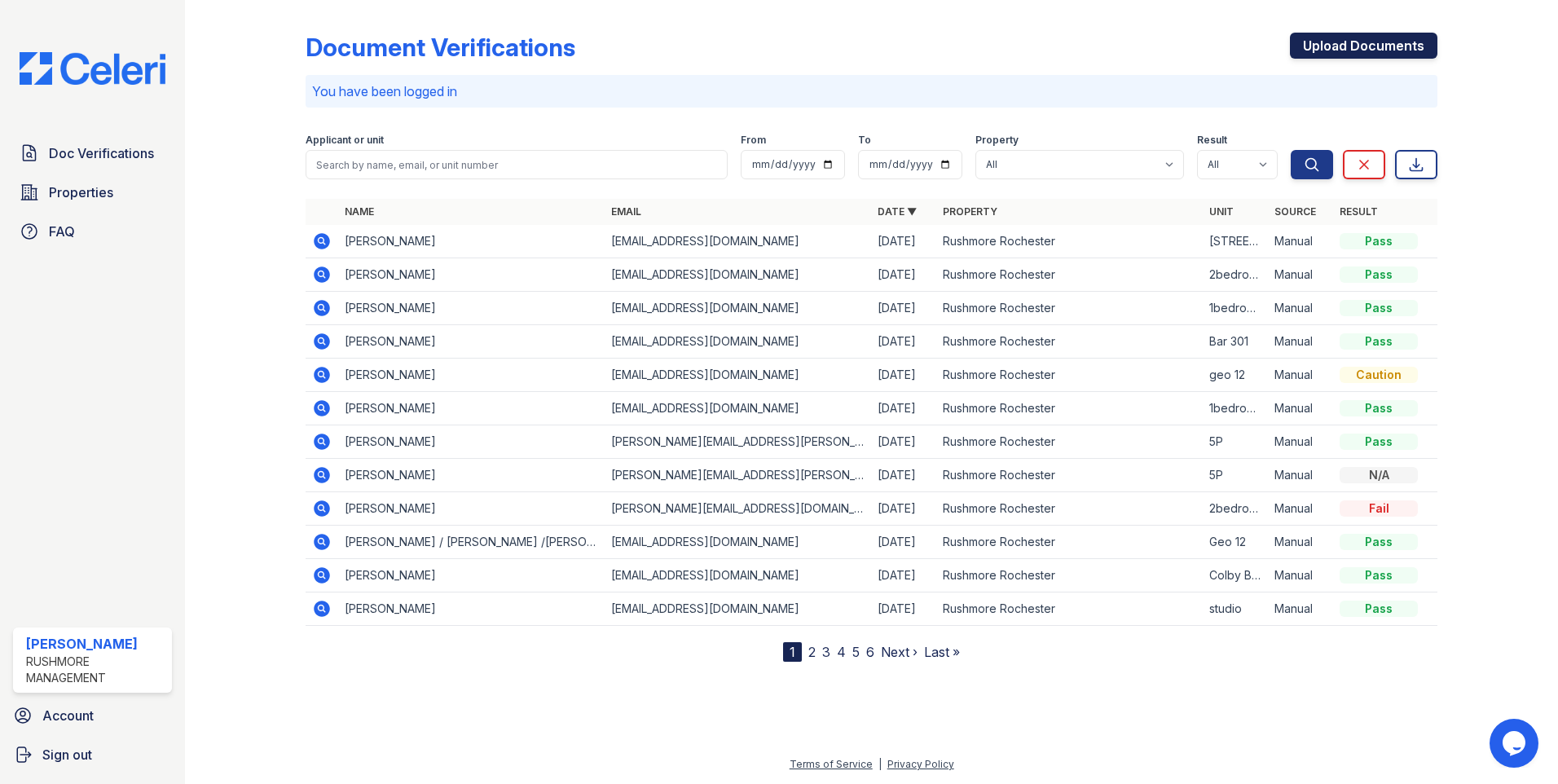
click at [1372, 47] on link "Upload Documents" at bounding box center [1364, 46] width 148 height 26
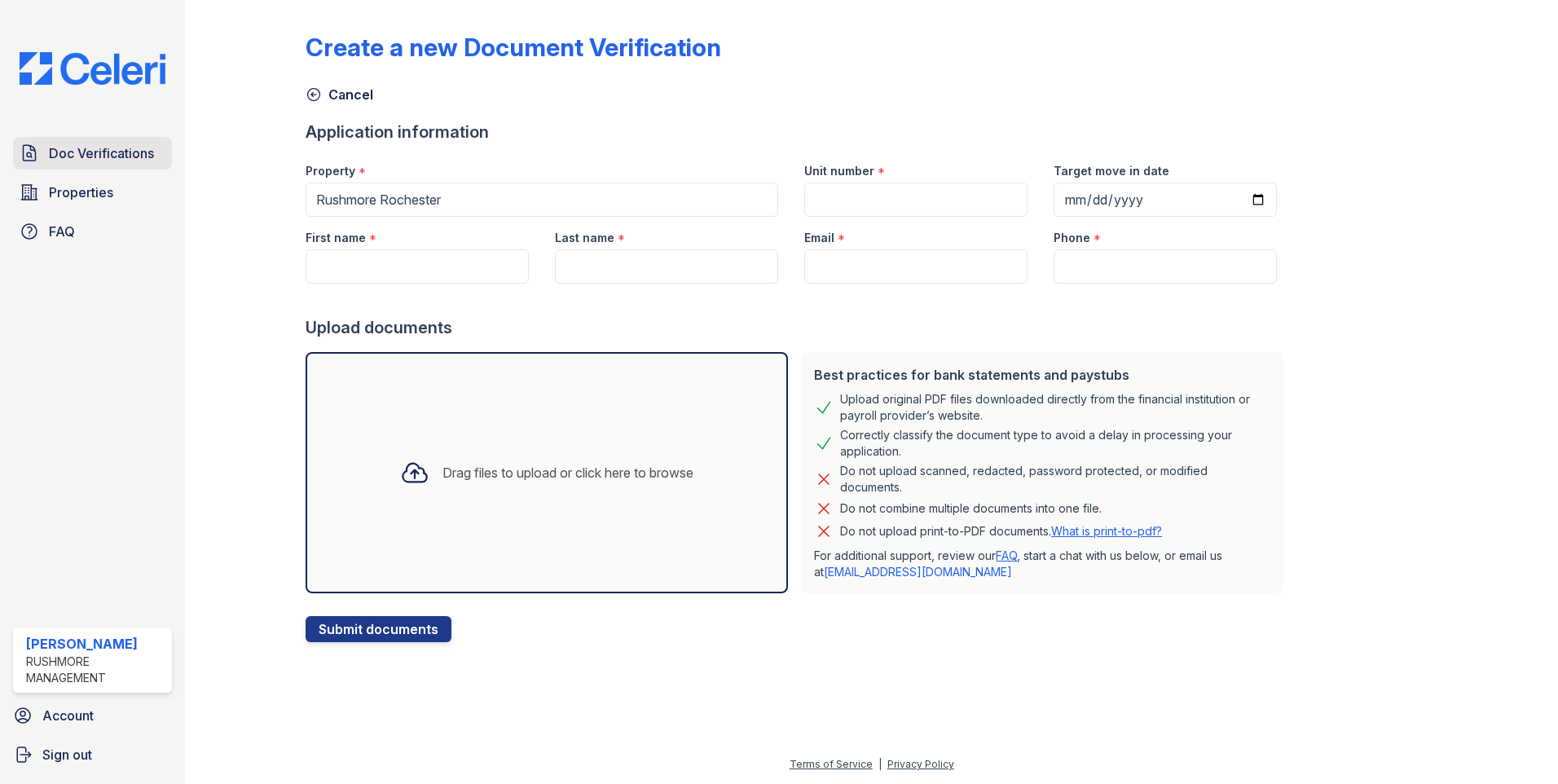
click at [111, 157] on span "Doc Verifications" at bounding box center [102, 153] width 105 height 20
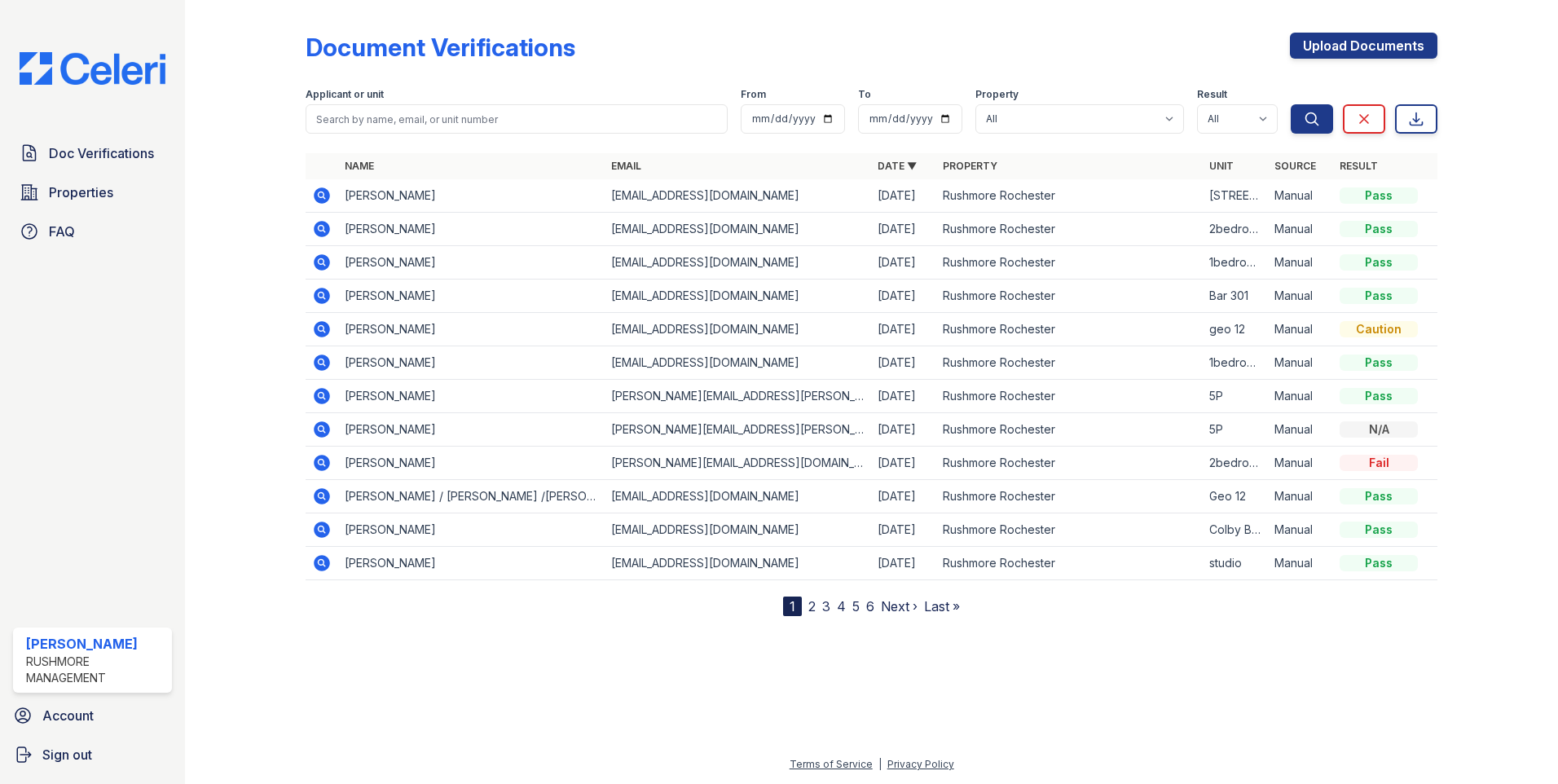
click at [419, 195] on td "Christopher Bergevin" at bounding box center [471, 196] width 266 height 34
click at [679, 198] on td "cjamesberg99@gmail.com" at bounding box center [738, 196] width 266 height 34
click at [959, 198] on td "Rushmore Rochester" at bounding box center [1070, 196] width 266 height 34
click at [1369, 189] on div "Pass" at bounding box center [1379, 196] width 78 height 16
click at [1347, 39] on link "Upload Documents" at bounding box center [1364, 46] width 148 height 26
